Goal: Information Seeking & Learning: Learn about a topic

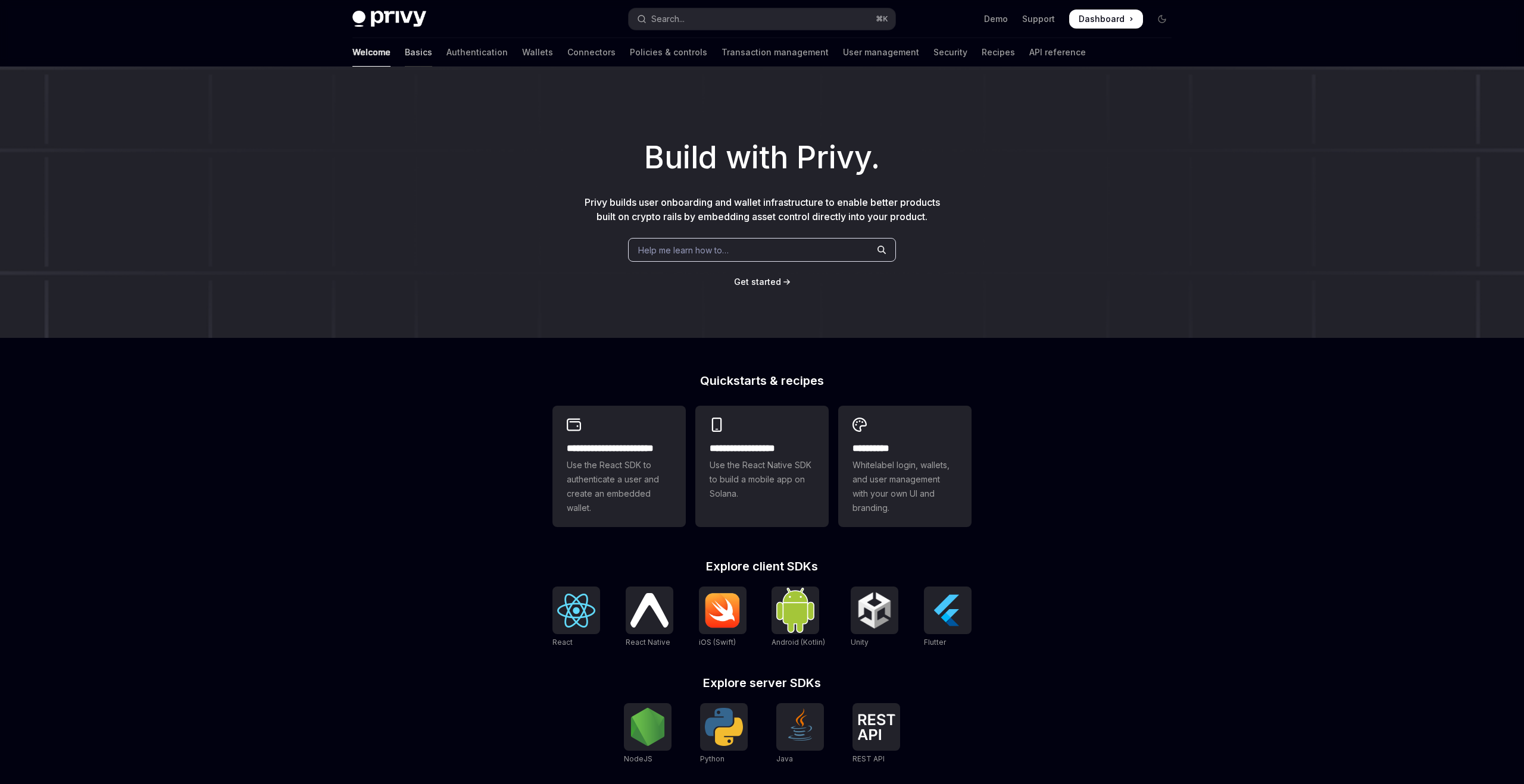
click at [404, 51] on link "Basics" at bounding box center [418, 52] width 28 height 28
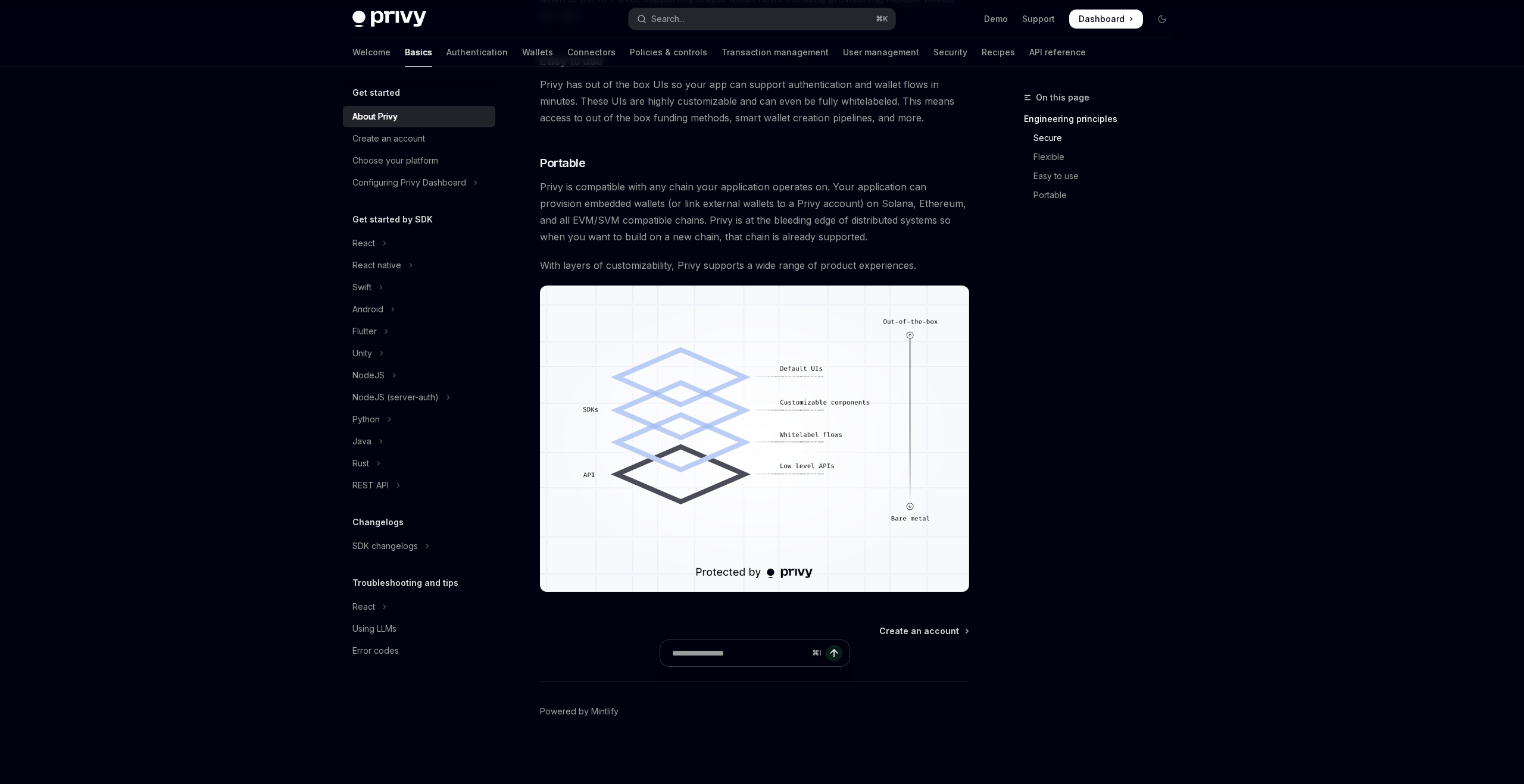
scroll to position [398, 0]
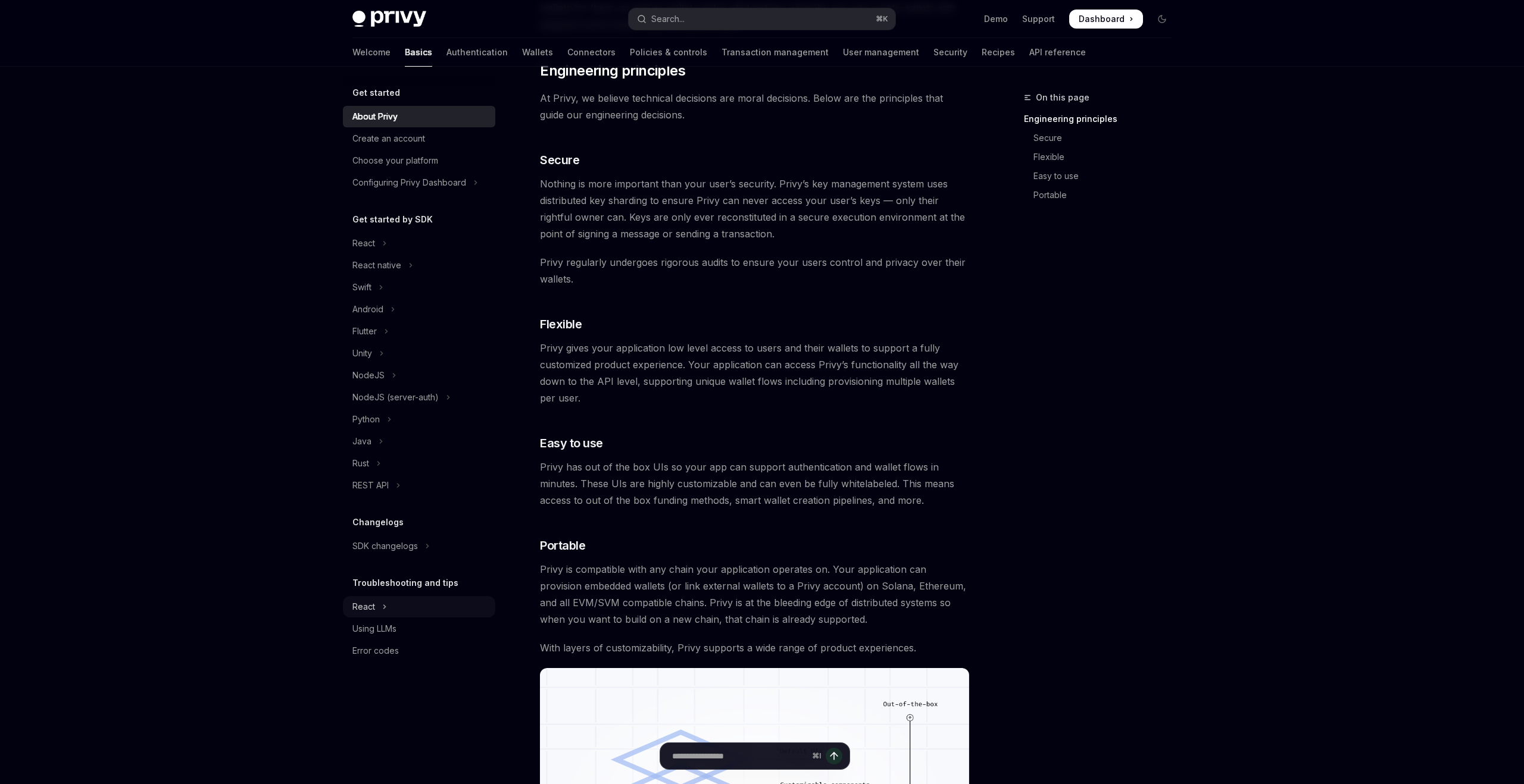
click at [385, 608] on icon "Toggle React section" at bounding box center [384, 607] width 5 height 15
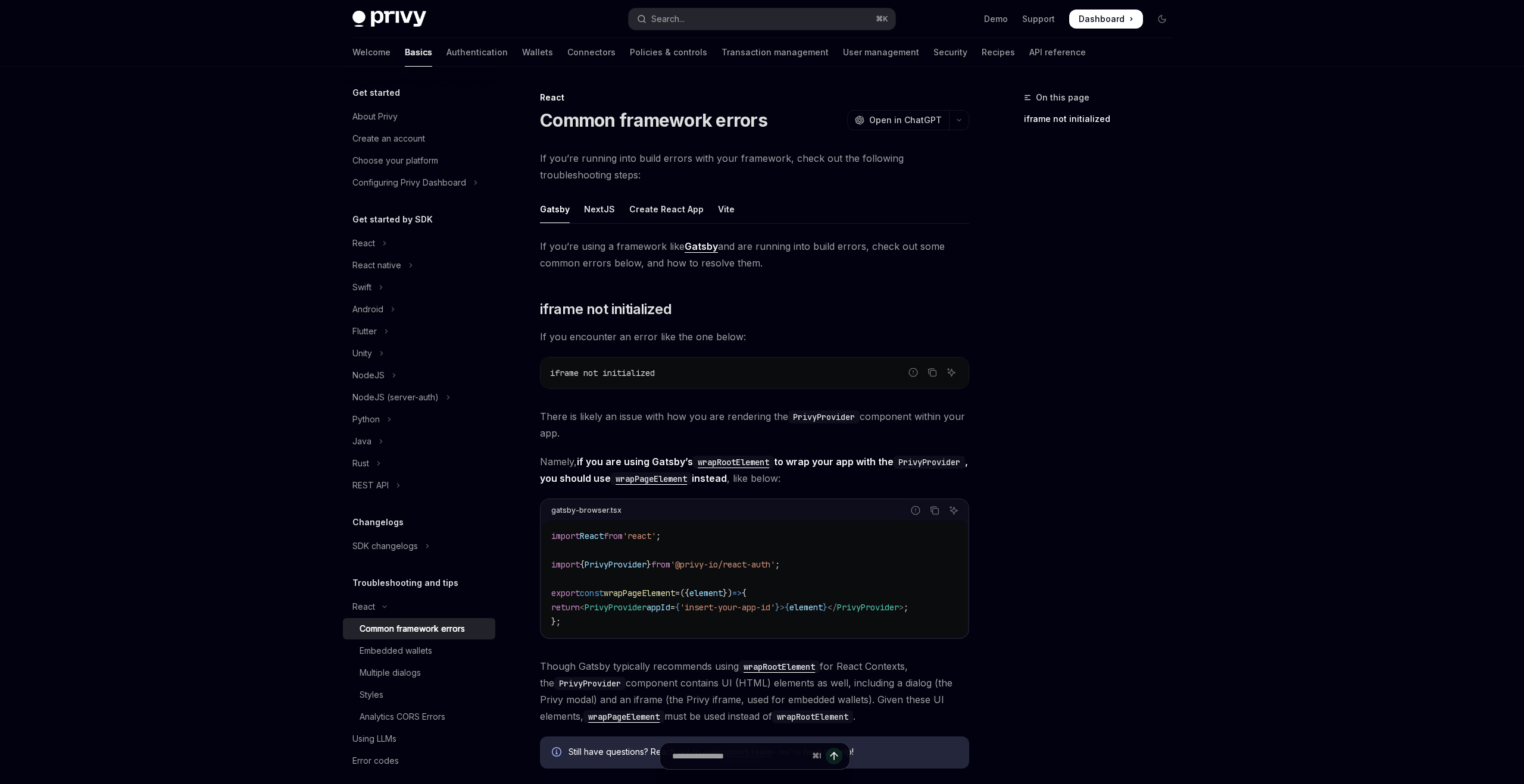
click at [405, 19] on img at bounding box center [389, 18] width 74 height 16
type textarea "*"
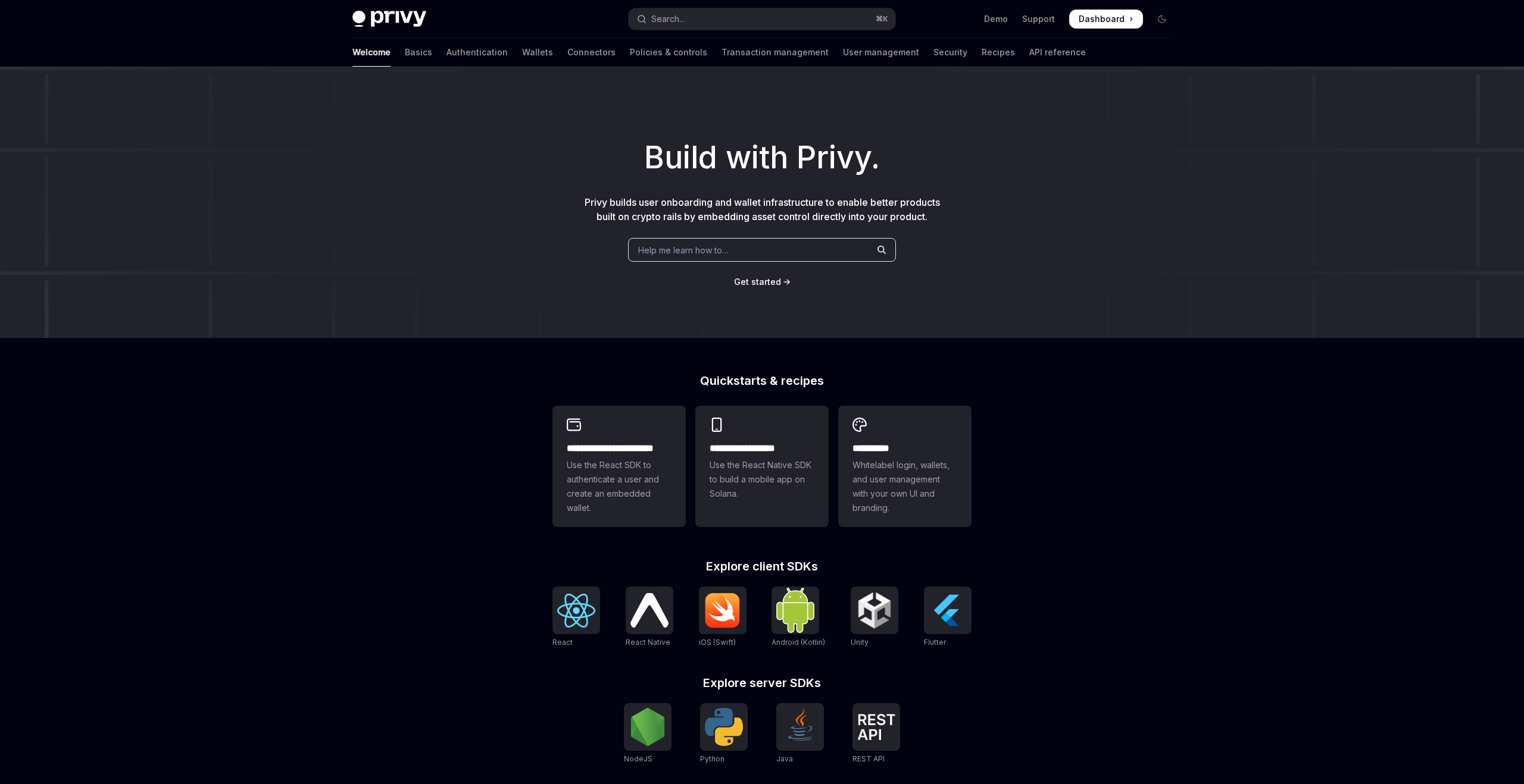
click at [1201, 265] on div "Build with Privy. Privy builds user onboarding and wallet infrastructure to ena…" at bounding box center [762, 202] width 1524 height 271
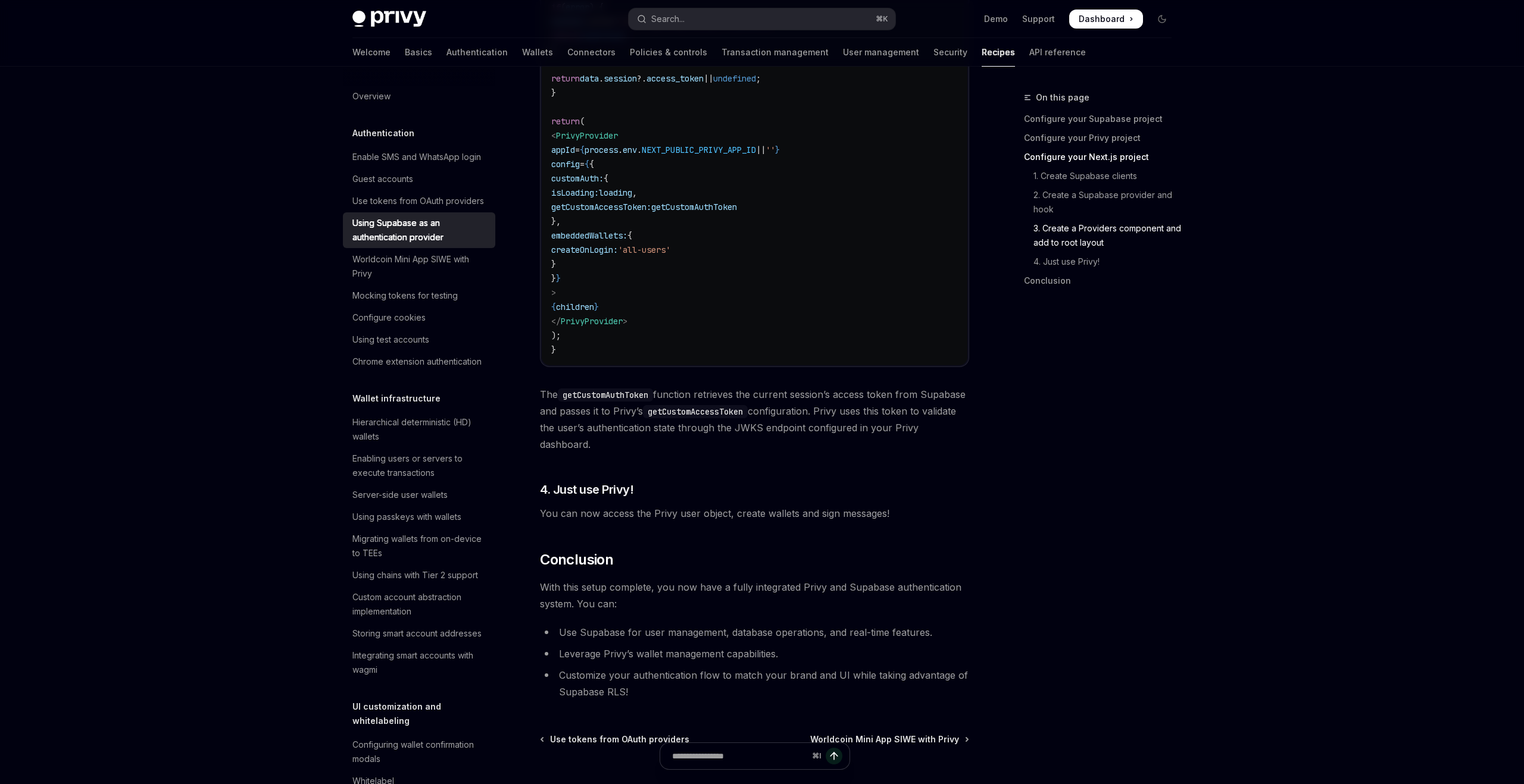
scroll to position [2816, 0]
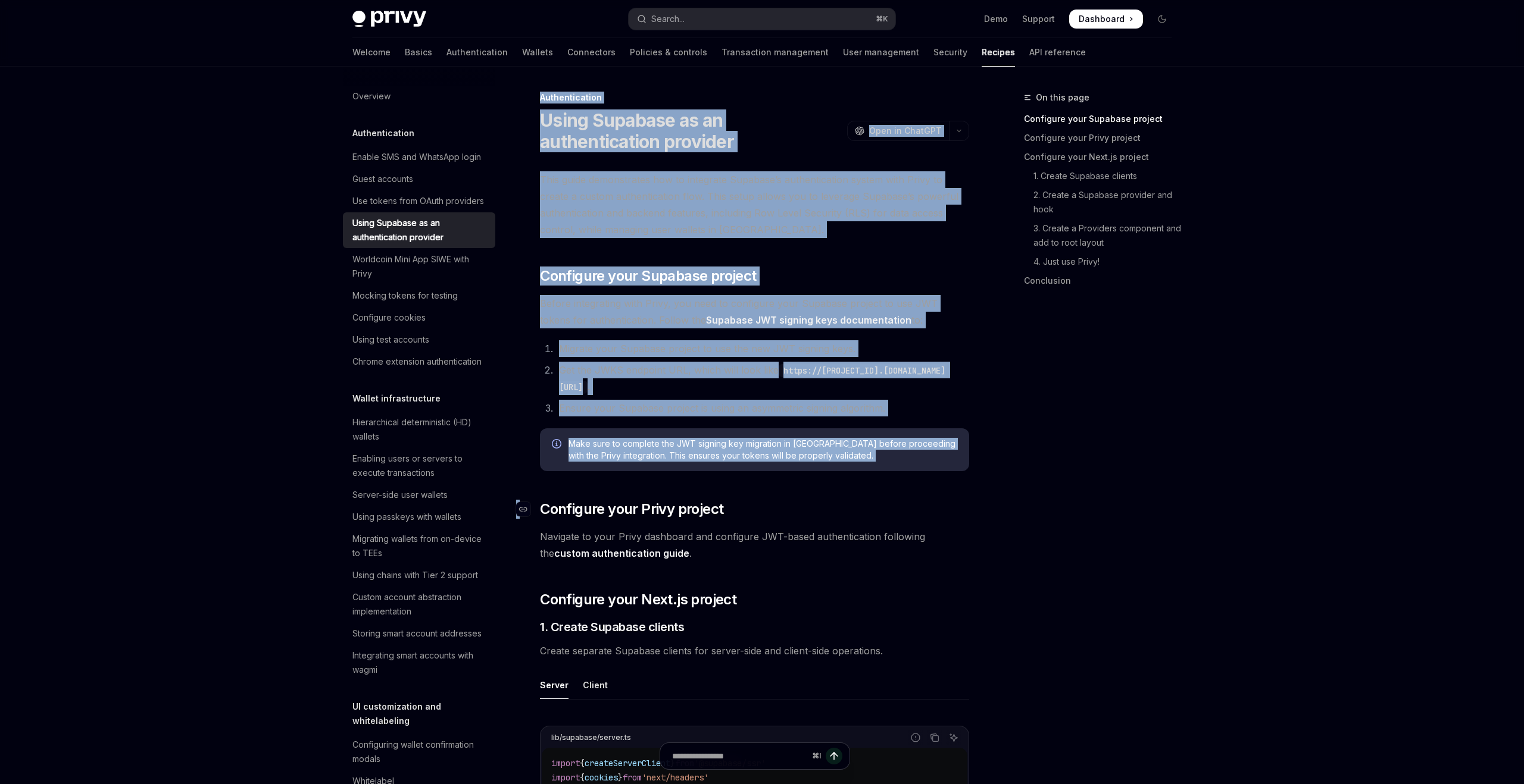
drag, startPoint x: 538, startPoint y: 94, endPoint x: 843, endPoint y: 499, distance: 507.0
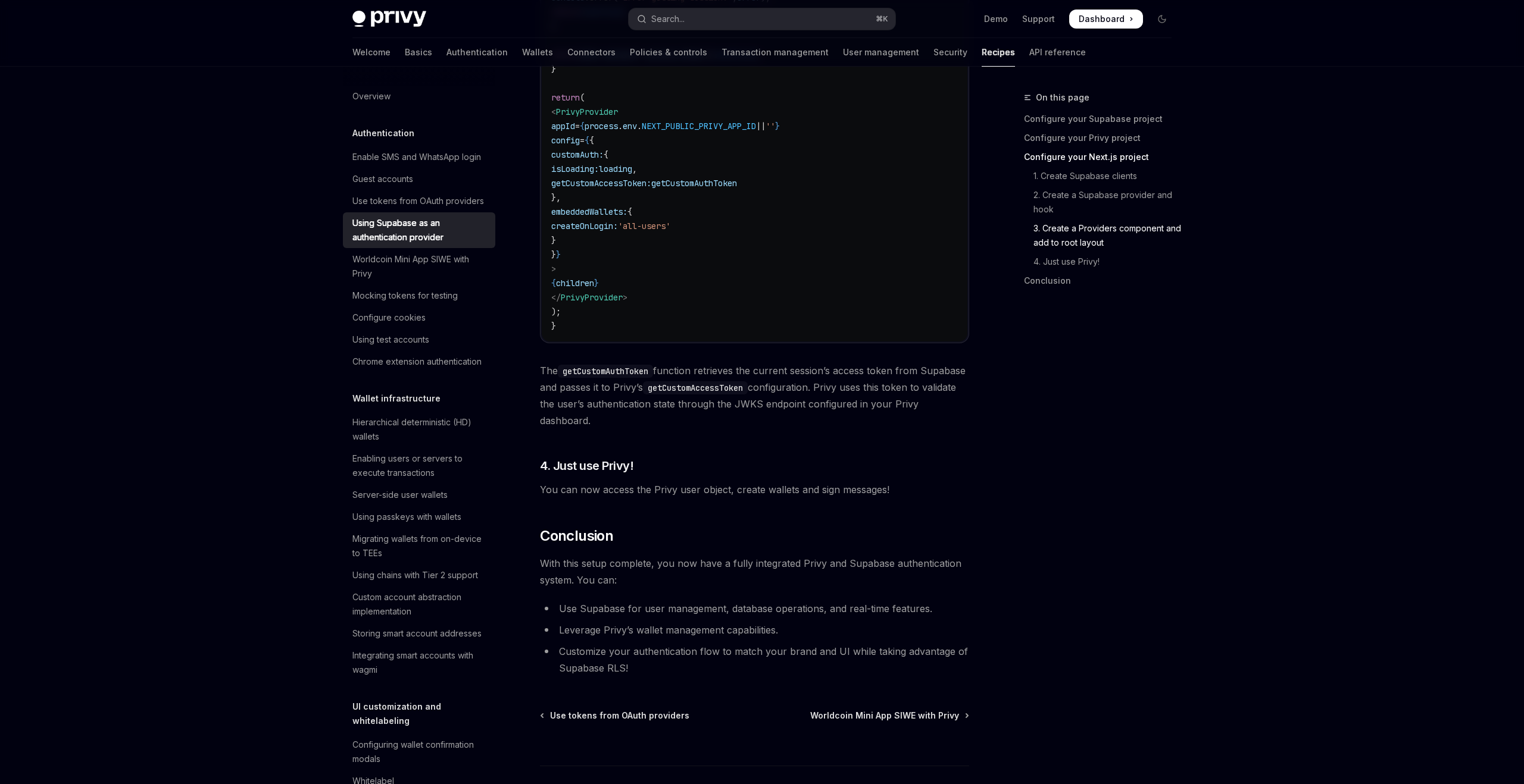
scroll to position [2816, 0]
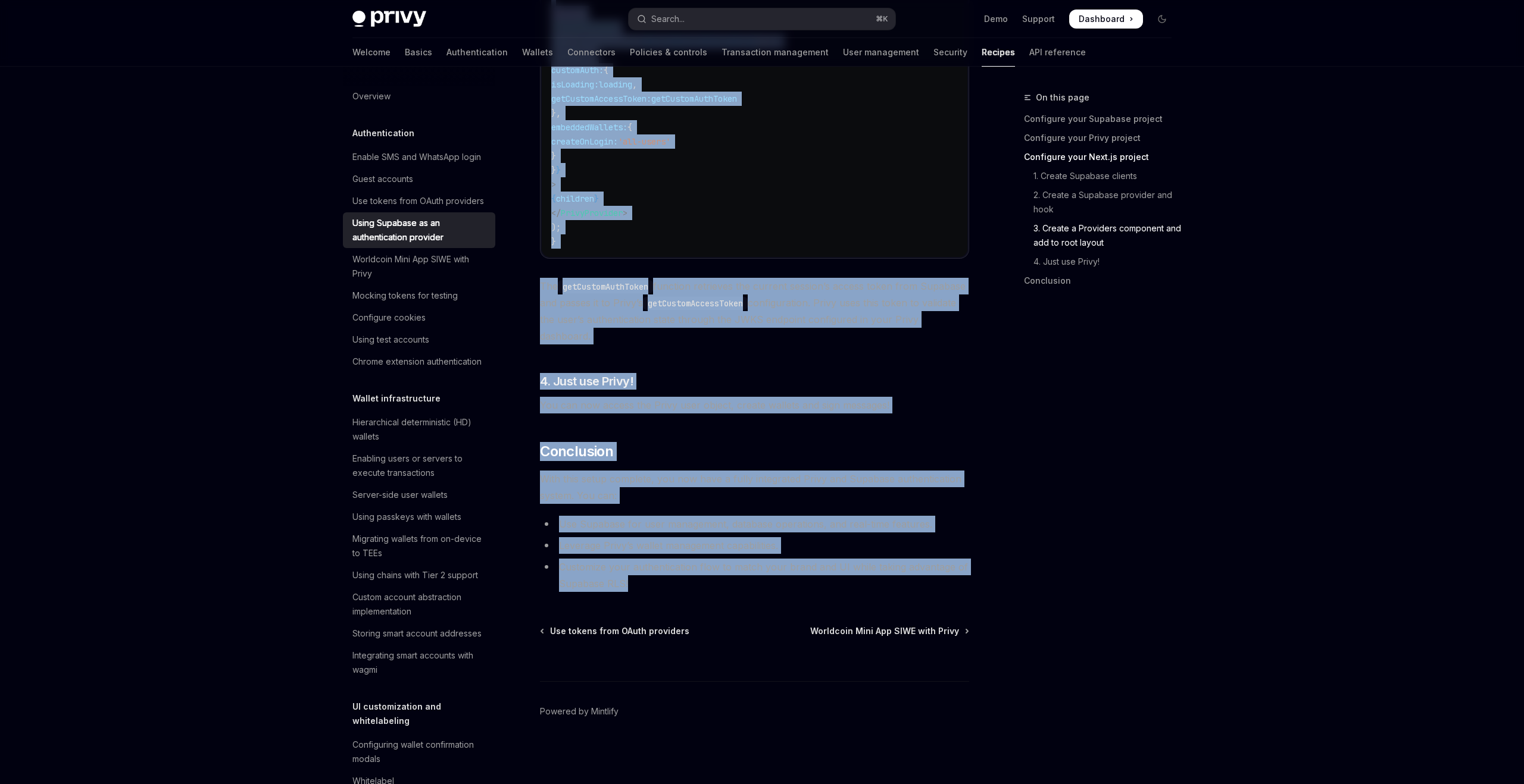
click at [898, 589] on li "Customize your authentication flow to match your brand and UI while taking adva…" at bounding box center [754, 575] width 429 height 34
copy div "Authentication Using Supabase as an authentication provider OpenAI Open in Chat…"
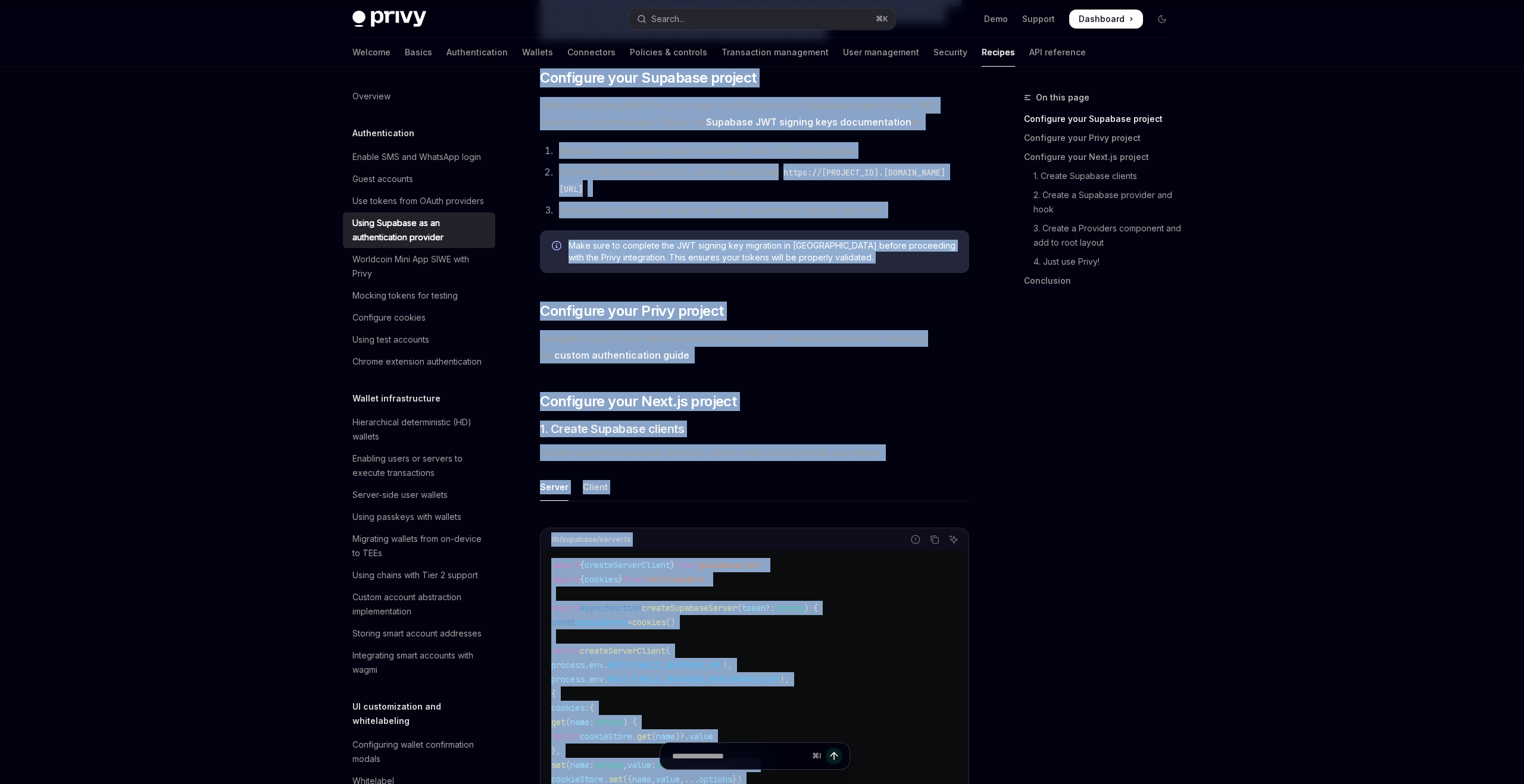
scroll to position [0, 0]
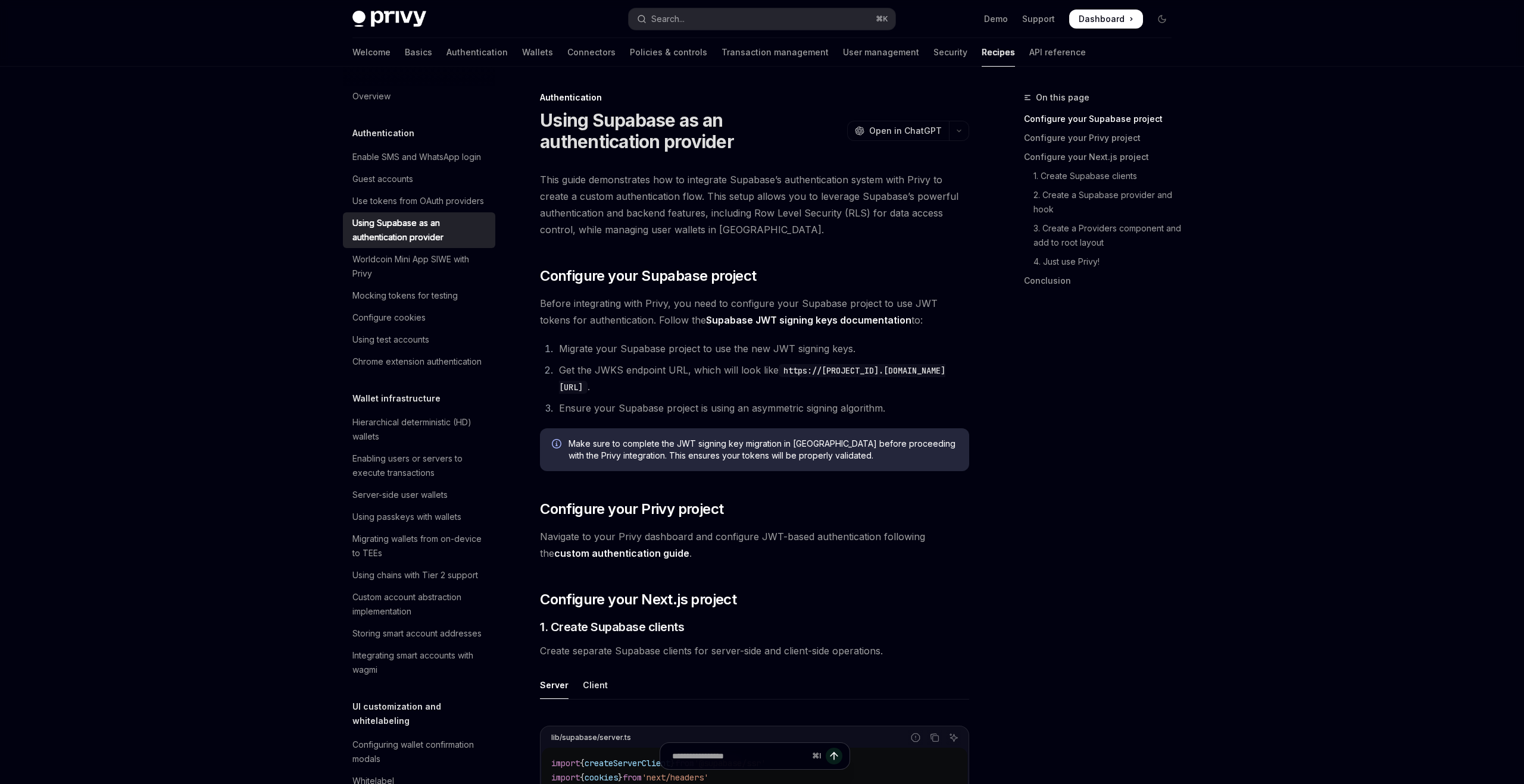
click at [1040, 444] on div "On this page Configure your Supabase project Configure your Privy project Confi…" at bounding box center [1091, 437] width 181 height 694
click at [845, 321] on link "Supabase JWT signing keys documentation" at bounding box center [808, 320] width 205 height 13
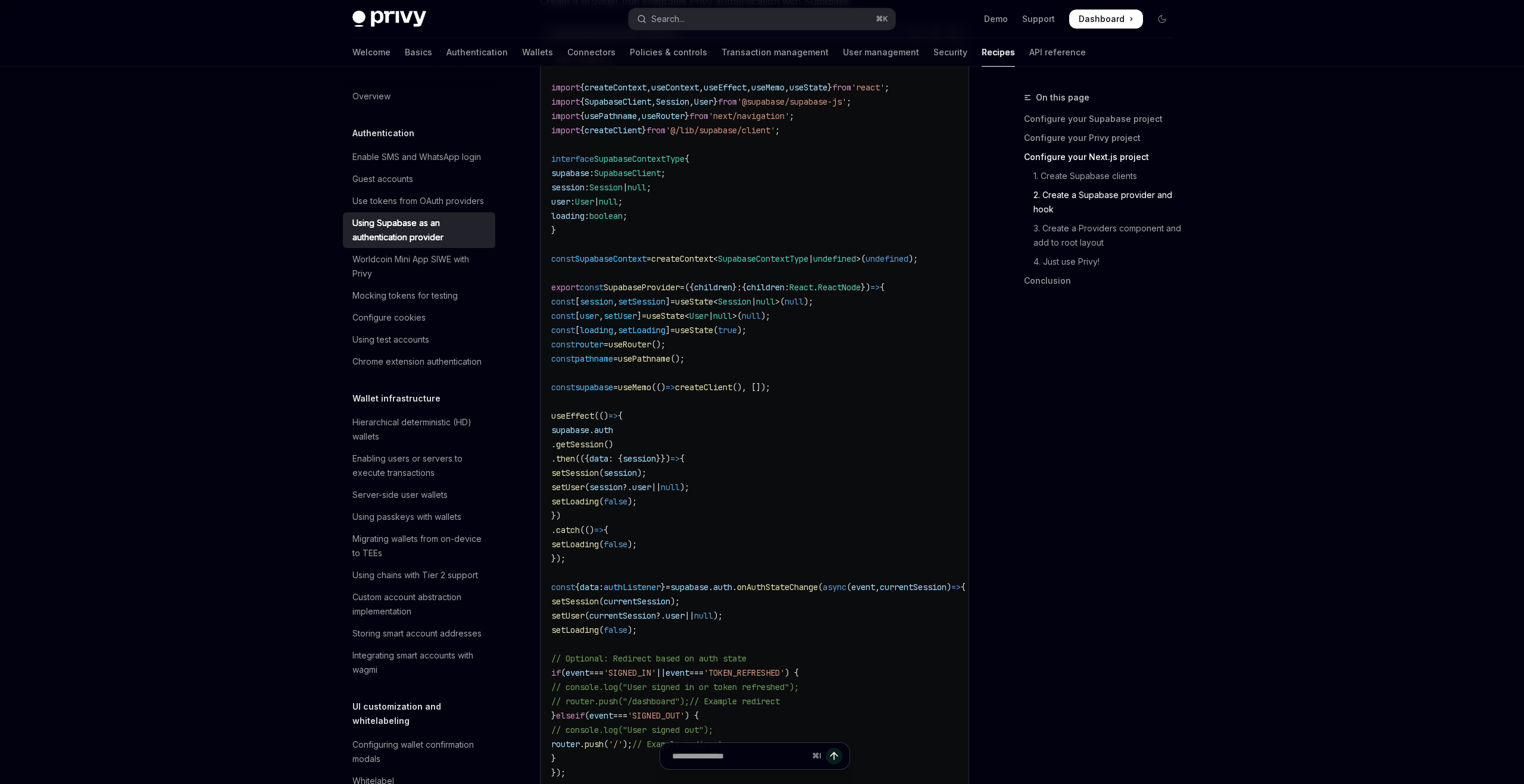
scroll to position [2816, 0]
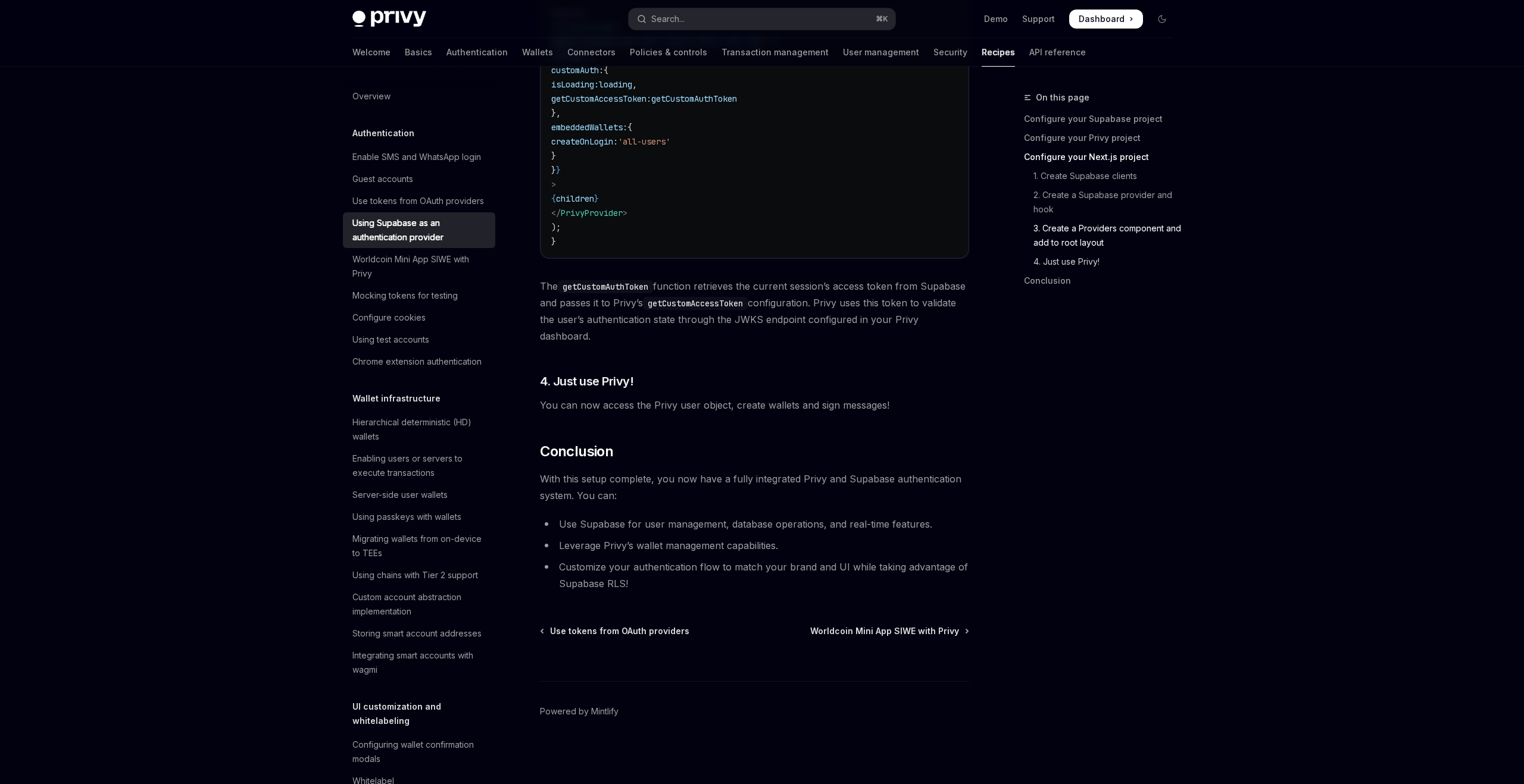
click at [1077, 264] on link "4. Just use Privy!" at bounding box center [1102, 262] width 157 height 19
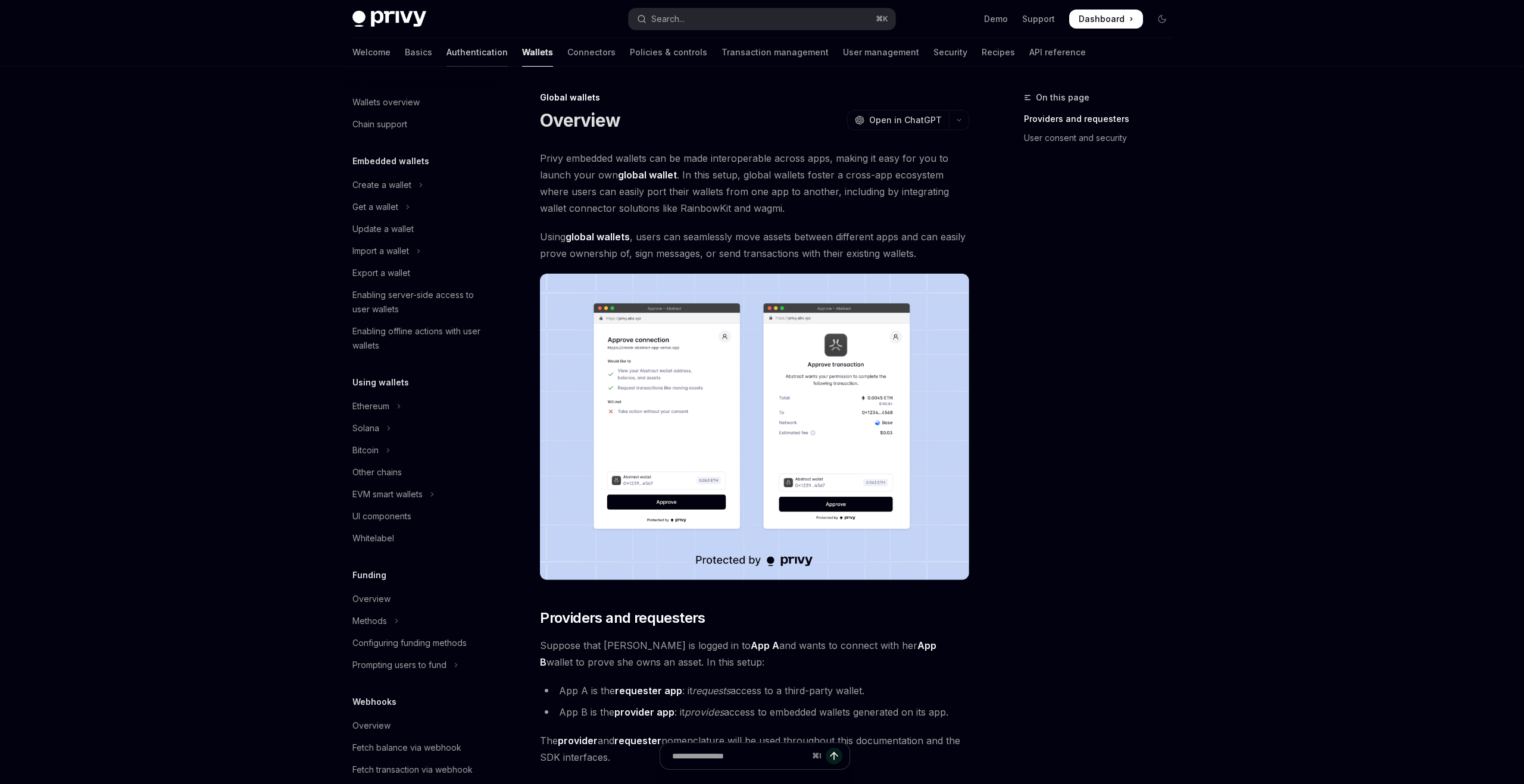
click at [447, 53] on link "Authentication" at bounding box center [477, 52] width 61 height 28
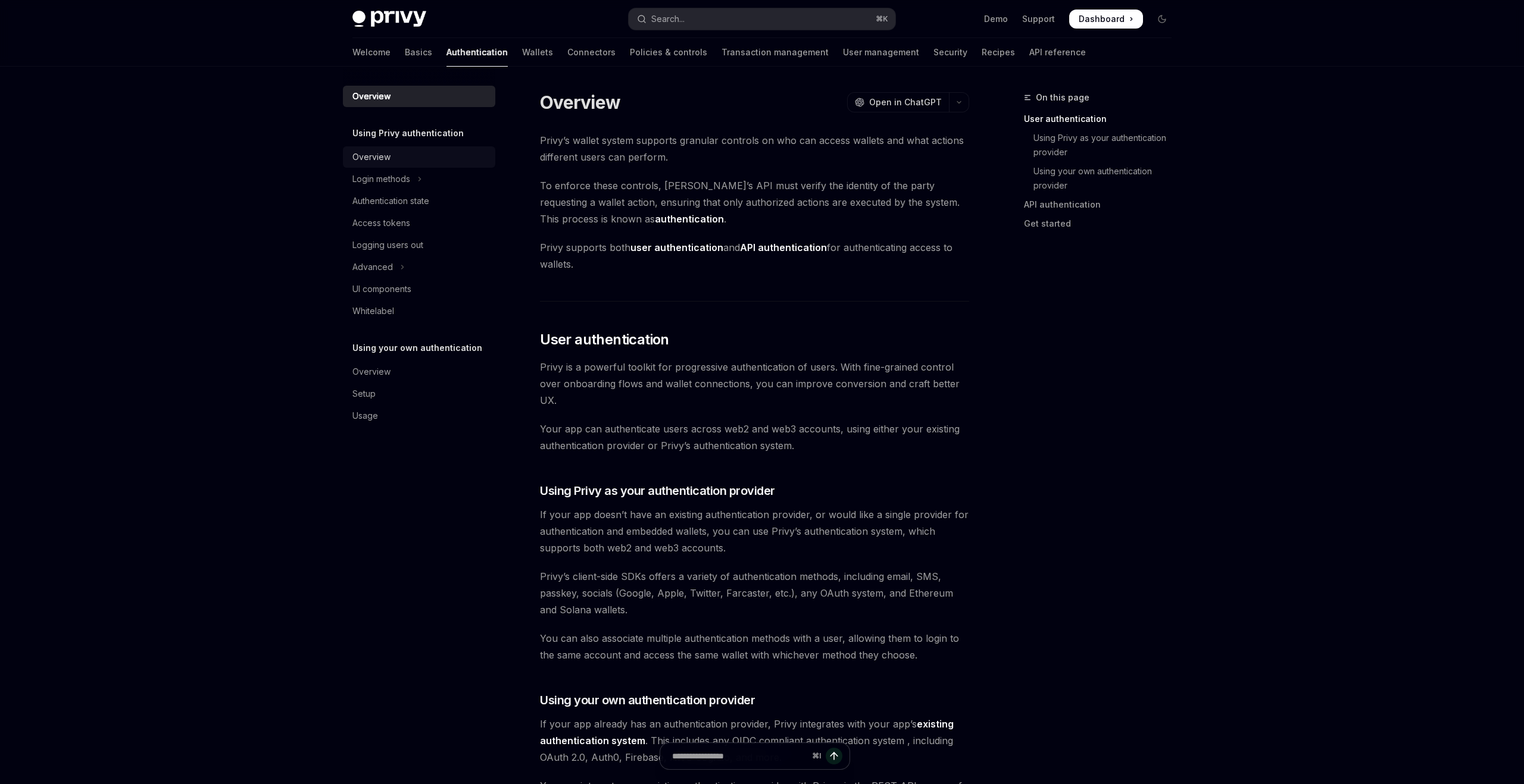
click at [390, 159] on div "Overview" at bounding box center [420, 157] width 136 height 15
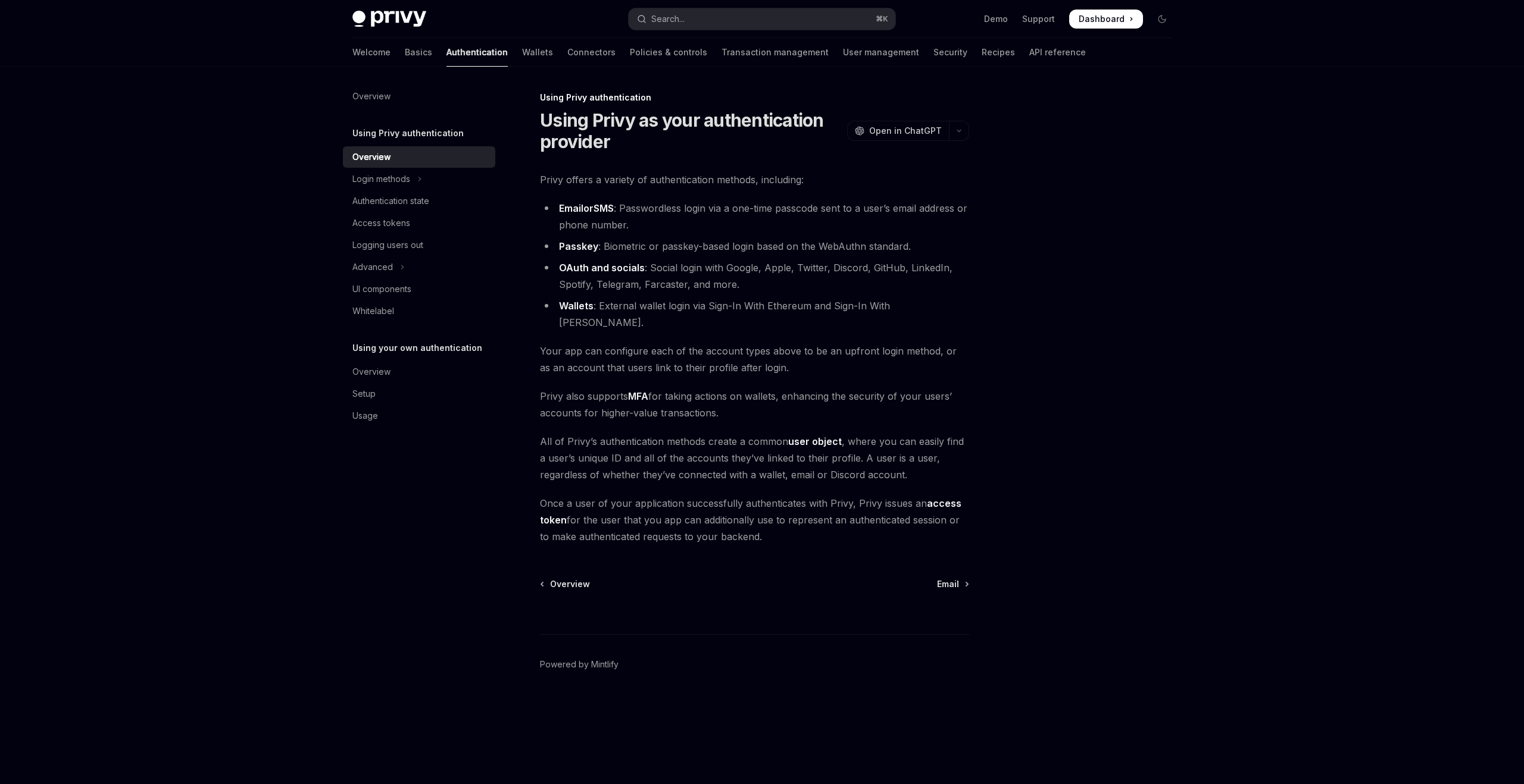
click at [809, 435] on link "user object" at bounding box center [815, 441] width 53 height 13
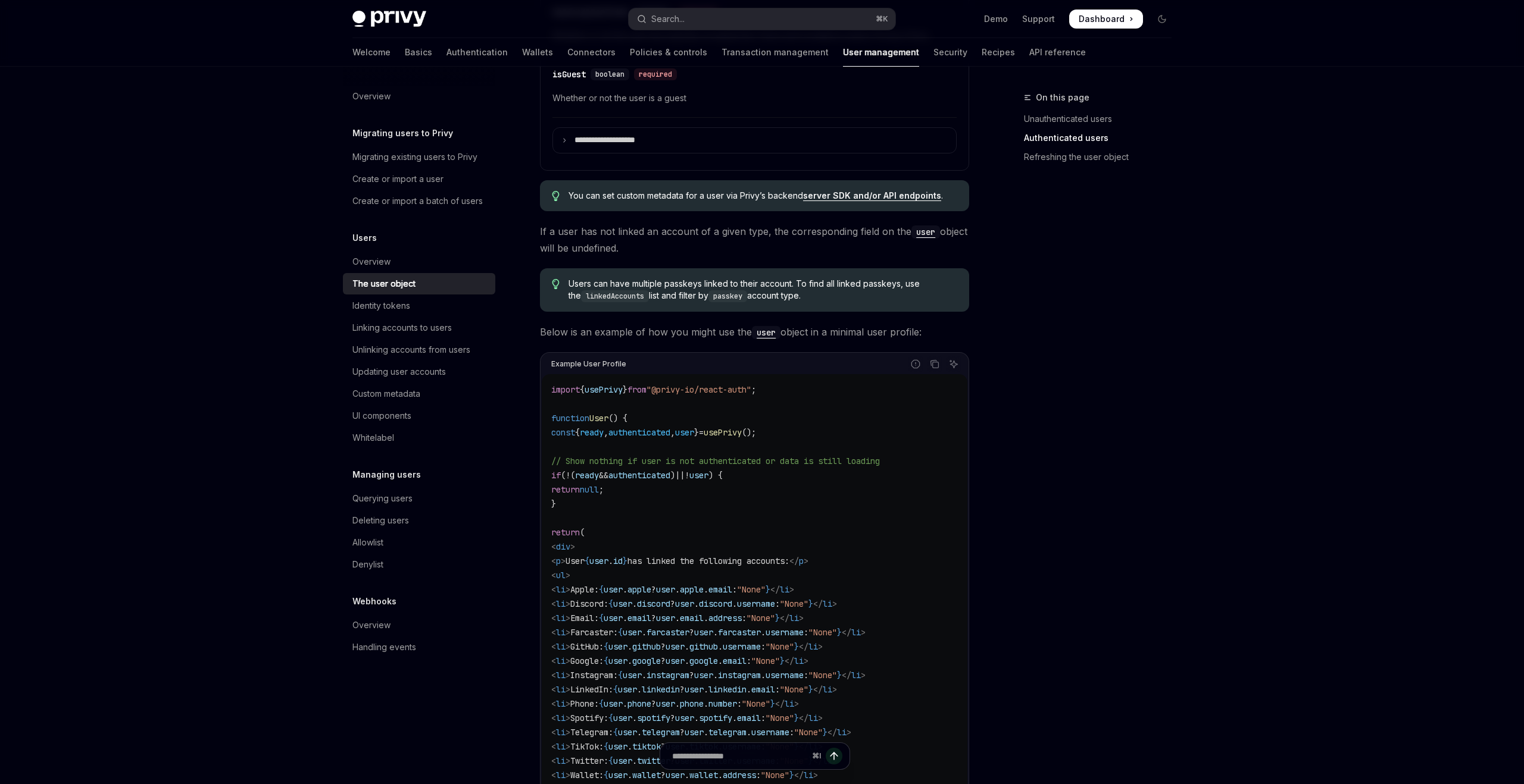
scroll to position [801, 0]
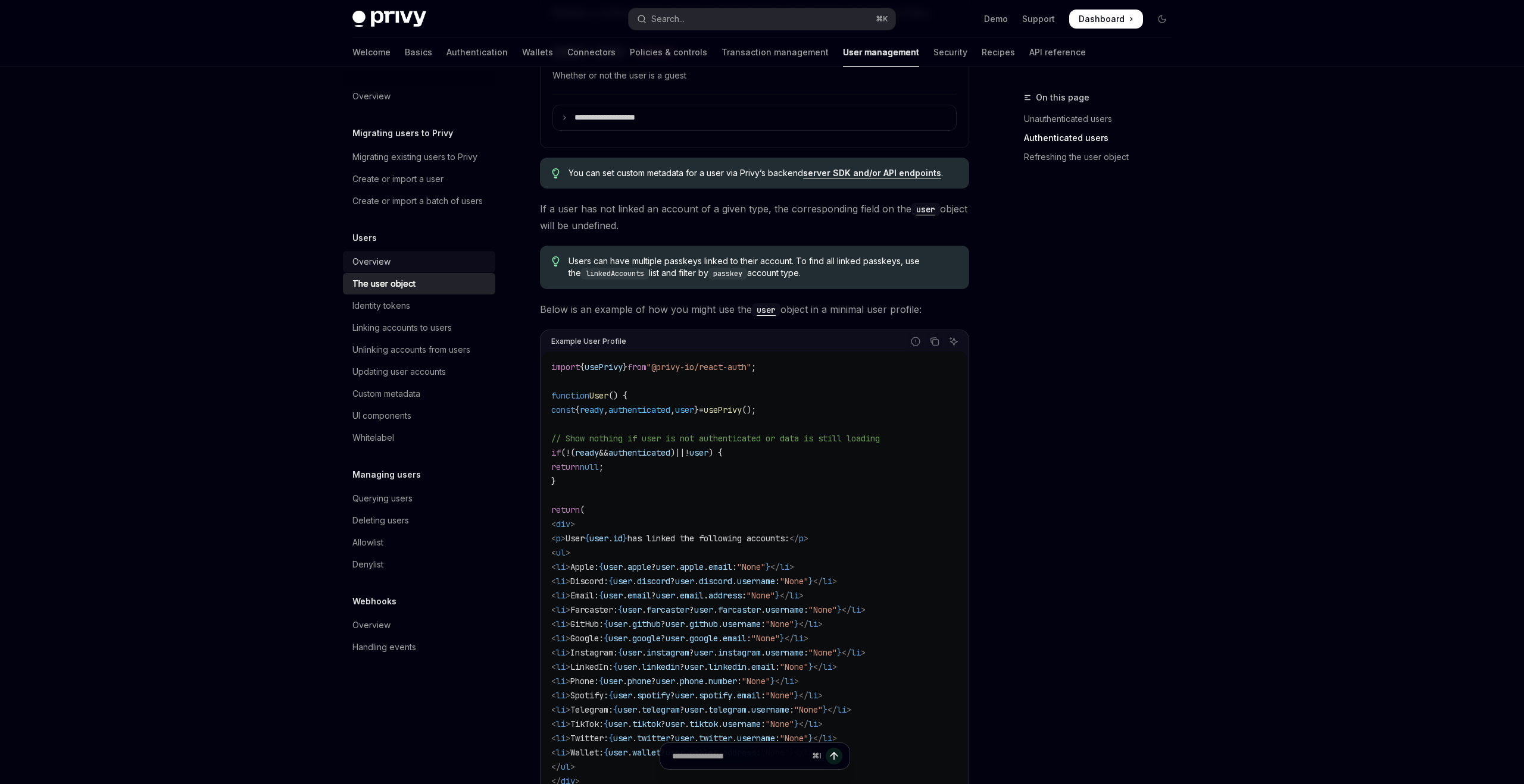
click at [398, 259] on div "Overview" at bounding box center [420, 262] width 136 height 15
type textarea "*"
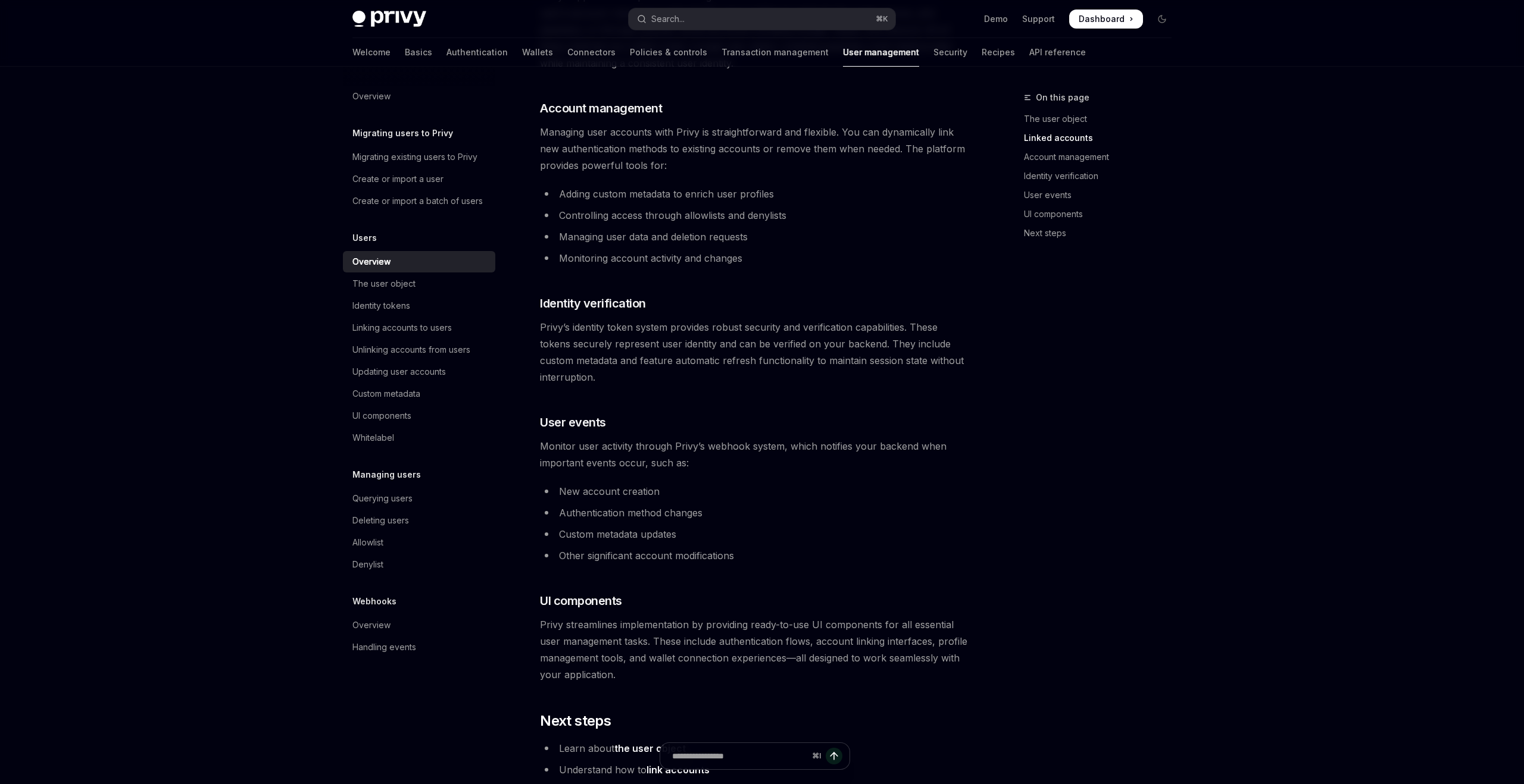
scroll to position [981, 0]
